Goal: Task Accomplishment & Management: Manage account settings

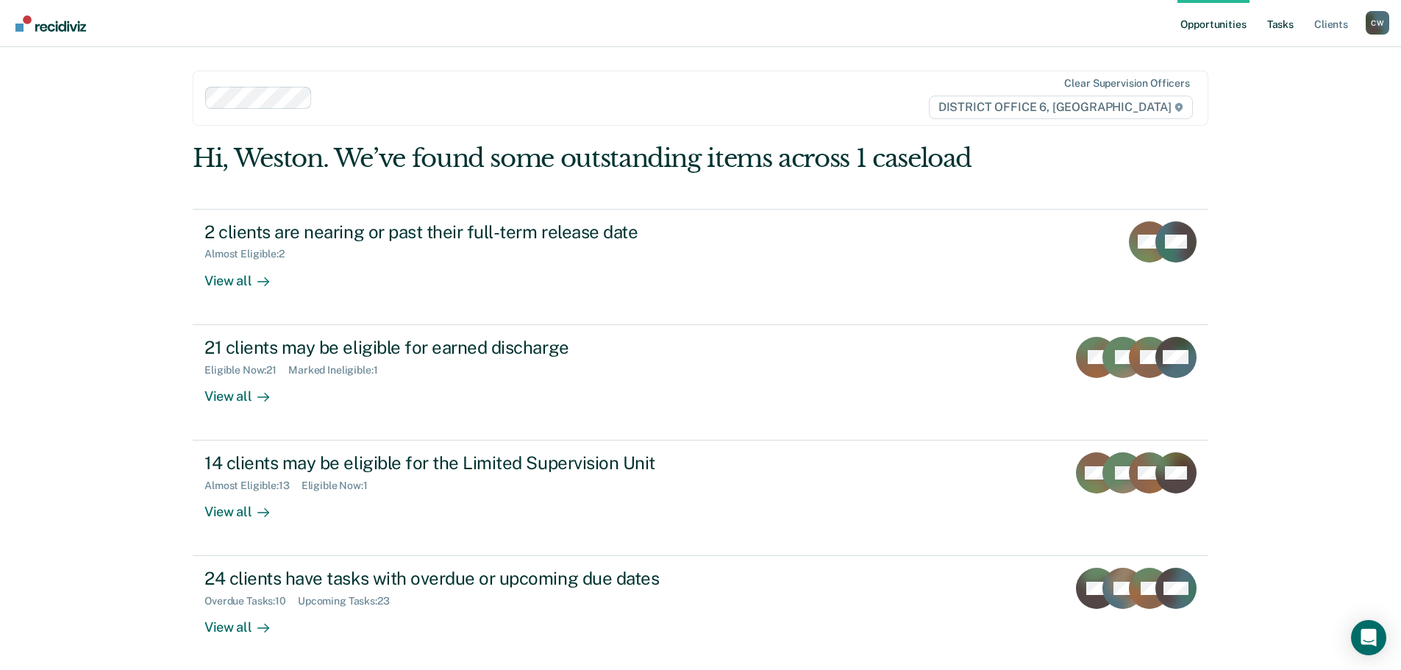
click at [1284, 21] on link "Tasks" at bounding box center [1281, 23] width 32 height 47
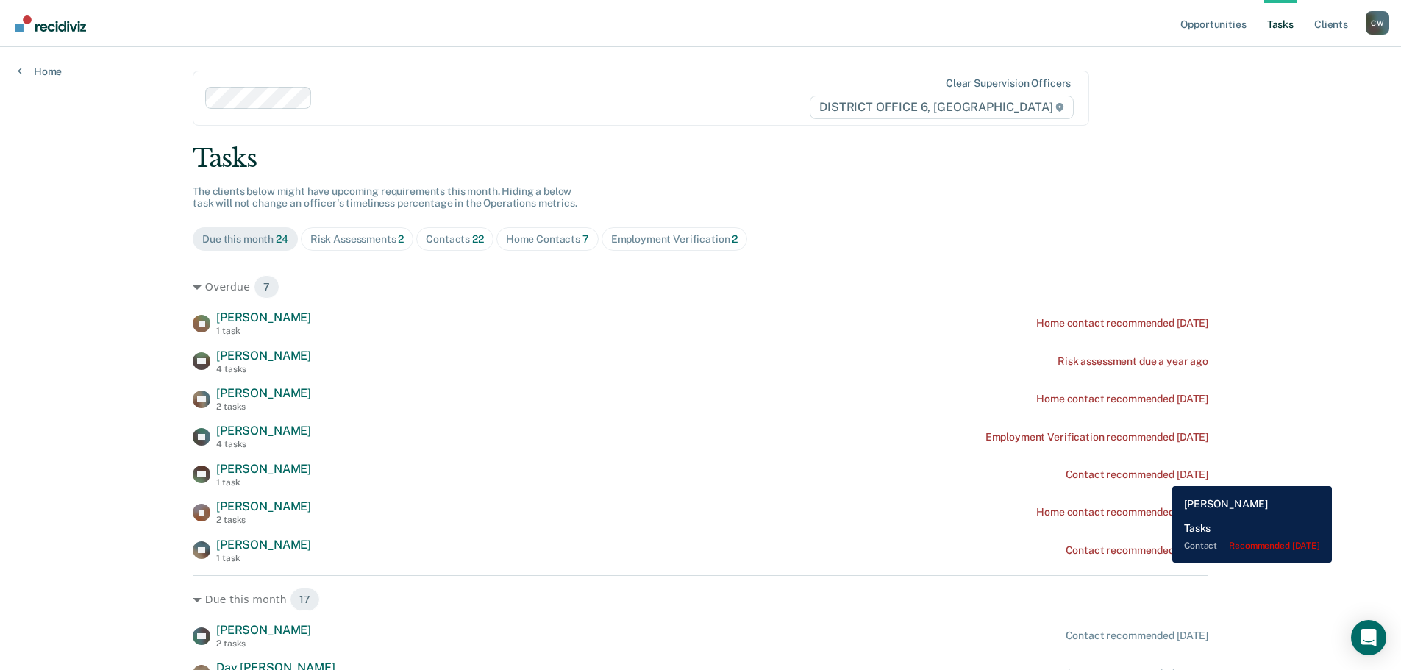
click at [1162, 475] on div "Contact recommended [DATE]" at bounding box center [1137, 475] width 143 height 13
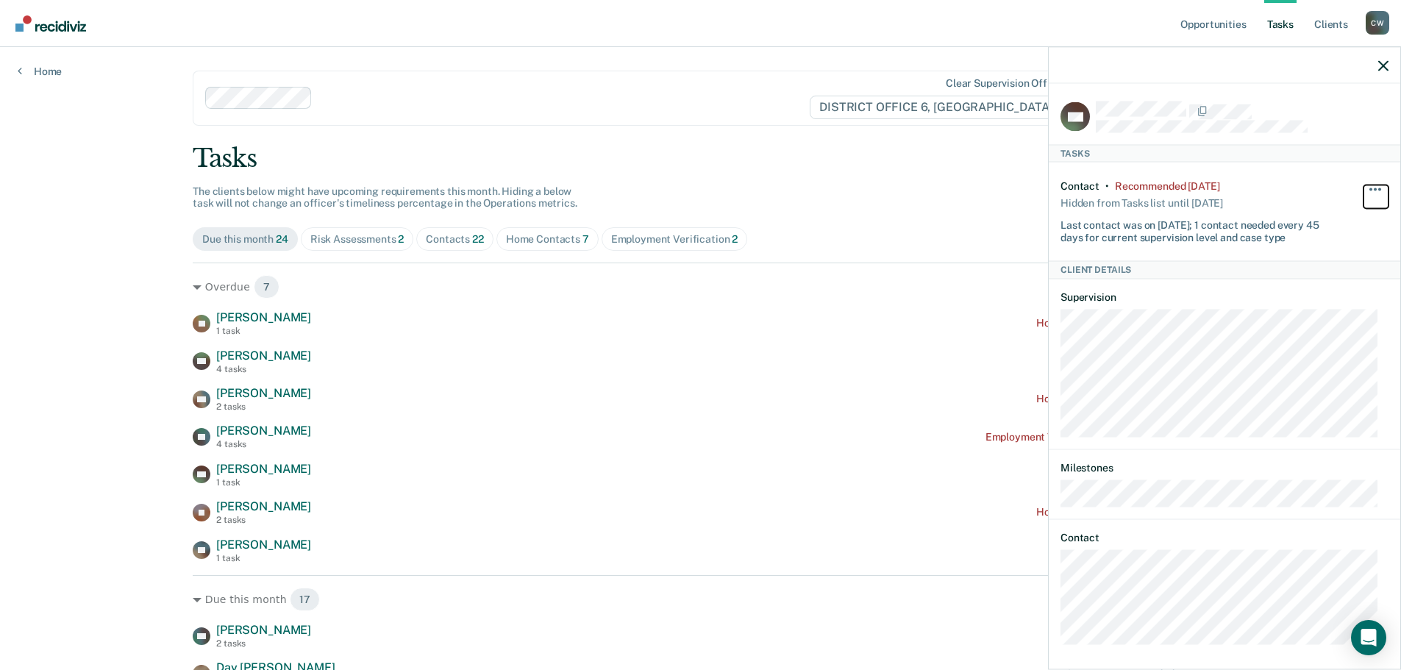
click at [1364, 185] on button "button" at bounding box center [1376, 197] width 25 height 24
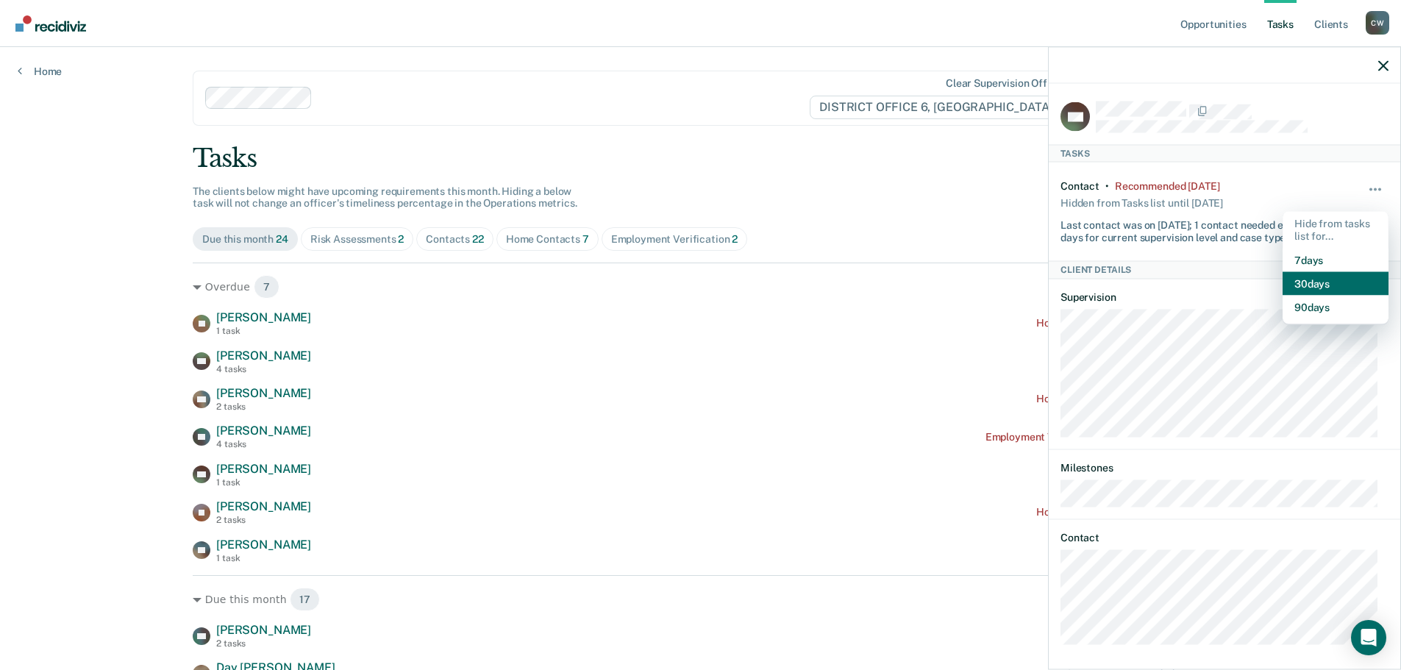
click at [1309, 280] on button "30 days" at bounding box center [1336, 283] width 106 height 24
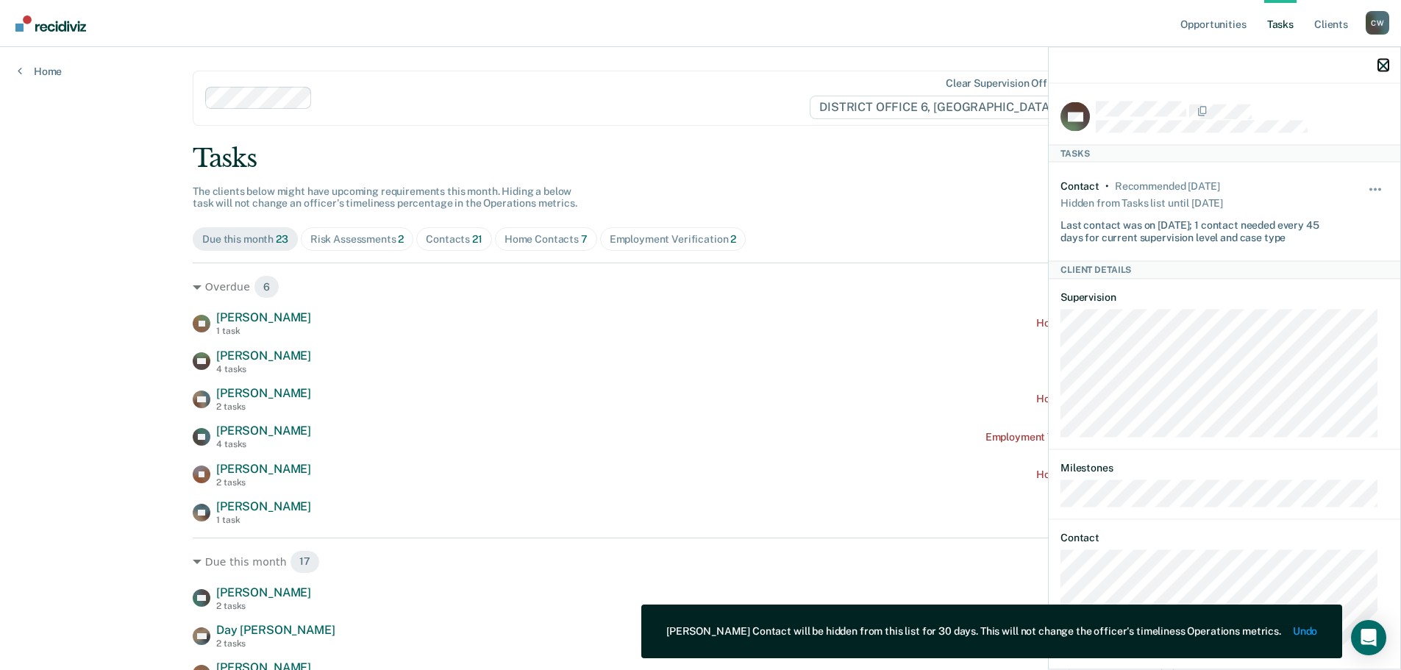
click at [1384, 71] on icon "button" at bounding box center [1384, 65] width 10 height 10
